Goal: Task Accomplishment & Management: Manage account settings

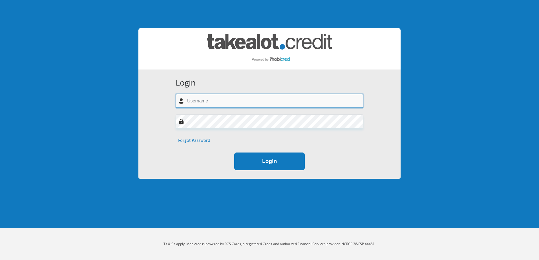
type input "[EMAIL_ADDRESS][DOMAIN_NAME]"
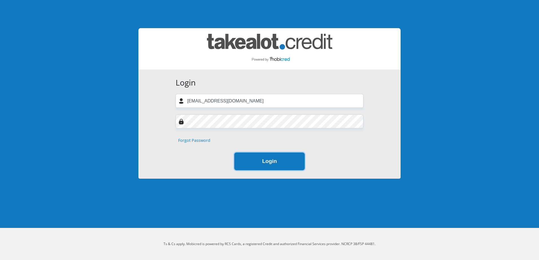
click at [265, 159] on button "Login" at bounding box center [269, 162] width 70 height 18
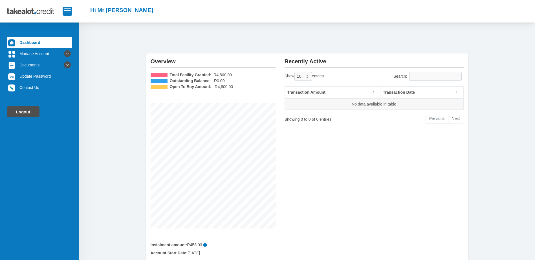
click at [27, 113] on link "Logout" at bounding box center [23, 112] width 33 height 11
